Goal: Information Seeking & Learning: Learn about a topic

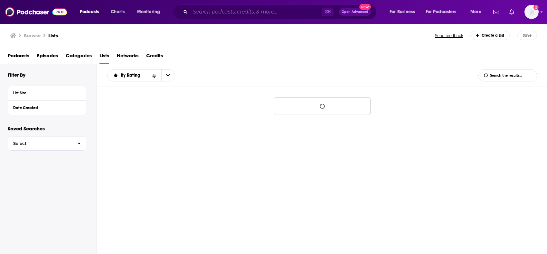
click at [281, 10] on input "Search podcasts, credits, & more..." at bounding box center [255, 12] width 131 height 10
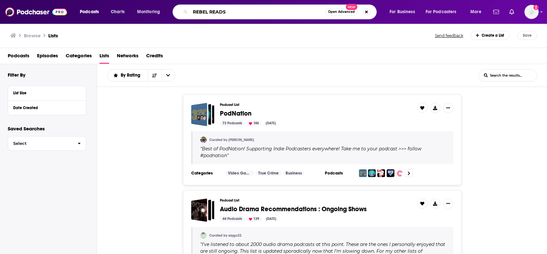
type input "REBEL READS"
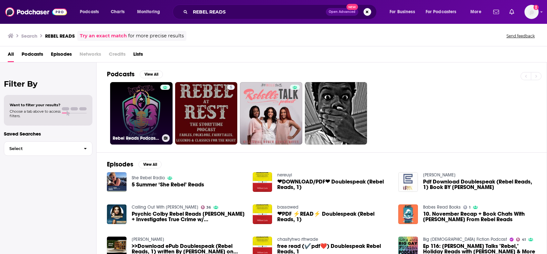
click at [139, 100] on link "Rebel Reads Podcast-Join The Rebellion!" at bounding box center [141, 113] width 62 height 62
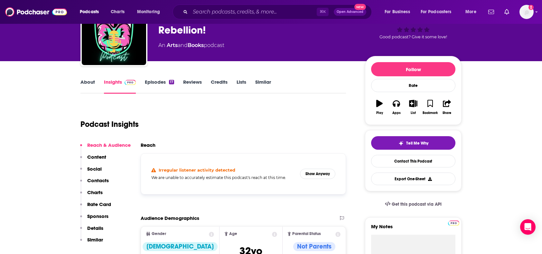
scroll to position [43, 0]
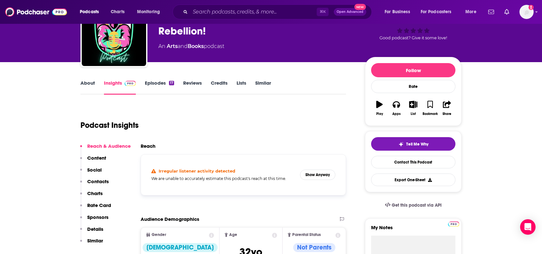
click at [160, 88] on link "Episodes 17" at bounding box center [159, 87] width 29 height 15
